Goal: Task Accomplishment & Management: Manage account settings

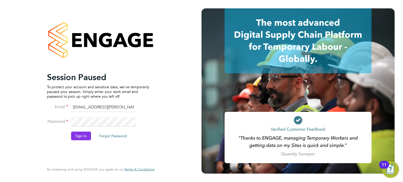
click at [79, 135] on button "Sign In" at bounding box center [81, 136] width 20 height 8
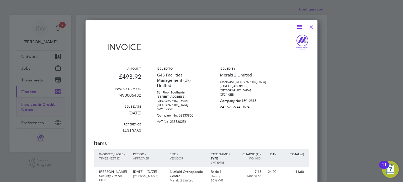
click at [311, 26] on div at bounding box center [310, 25] width 9 height 9
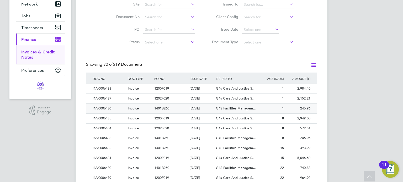
drag, startPoint x: 113, startPoint y: 108, endPoint x: 92, endPoint y: 107, distance: 21.0
click at [92, 107] on div "INV0006486" at bounding box center [108, 109] width 35 height 10
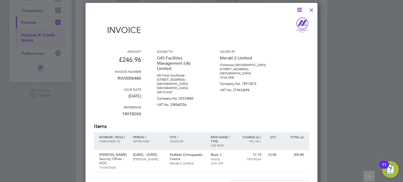
scroll to position [79, 0]
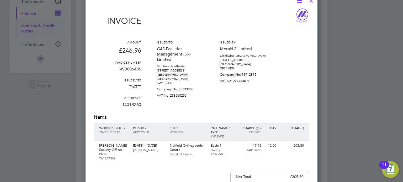
click at [240, 105] on div "Issued by Meraki 2 Limited Clockwise [GEOGRAPHIC_DATA] [STREET_ADDRESS] Company…" at bounding box center [243, 77] width 47 height 74
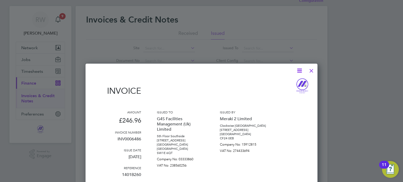
scroll to position [0, 0]
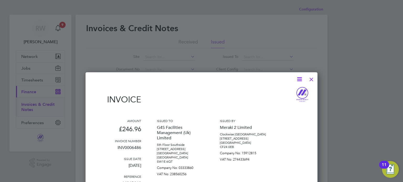
click at [311, 76] on div at bounding box center [310, 77] width 9 height 9
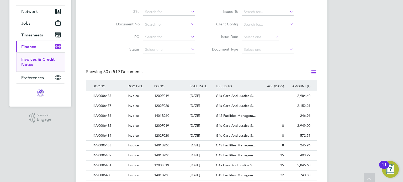
scroll to position [52, 0]
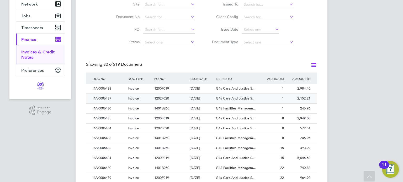
click at [181, 99] on div "1202F020" at bounding box center [170, 99] width 35 height 10
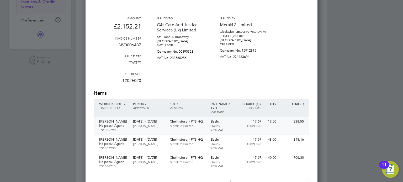
scroll to position [157, 0]
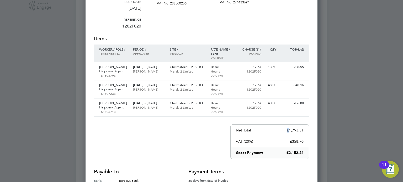
drag, startPoint x: 290, startPoint y: 127, endPoint x: 307, endPoint y: 125, distance: 17.7
click at [307, 125] on div "Net Total £1,793.51" at bounding box center [269, 130] width 78 height 11
click at [294, 128] on p "£1,793.51" at bounding box center [295, 130] width 17 height 5
drag, startPoint x: 289, startPoint y: 128, endPoint x: 305, endPoint y: 127, distance: 15.8
click at [305, 127] on div "Net Total £1,793.51" at bounding box center [269, 130] width 78 height 11
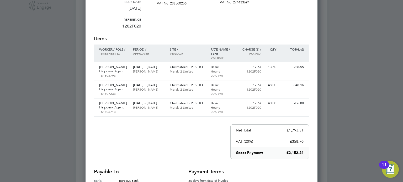
drag, startPoint x: 296, startPoint y: 128, endPoint x: 301, endPoint y: 128, distance: 4.7
click at [297, 128] on p "£1,793.51" at bounding box center [295, 130] width 17 height 5
click at [304, 129] on div "Net Total £1,793.51" at bounding box center [269, 130] width 78 height 11
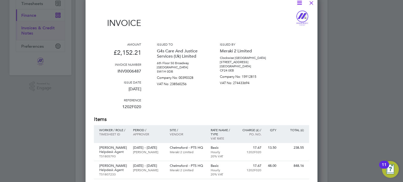
scroll to position [52, 0]
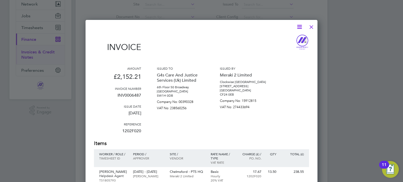
click at [311, 28] on div at bounding box center [310, 25] width 9 height 9
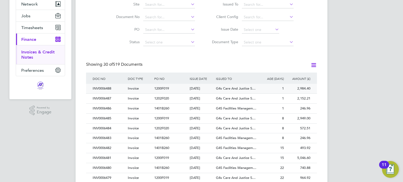
click at [178, 90] on div "1200F019" at bounding box center [170, 89] width 35 height 10
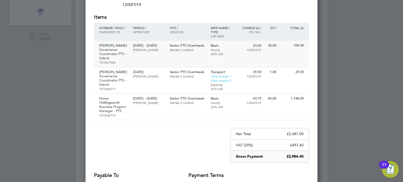
scroll to position [26, 0]
